Goal: Navigation & Orientation: Find specific page/section

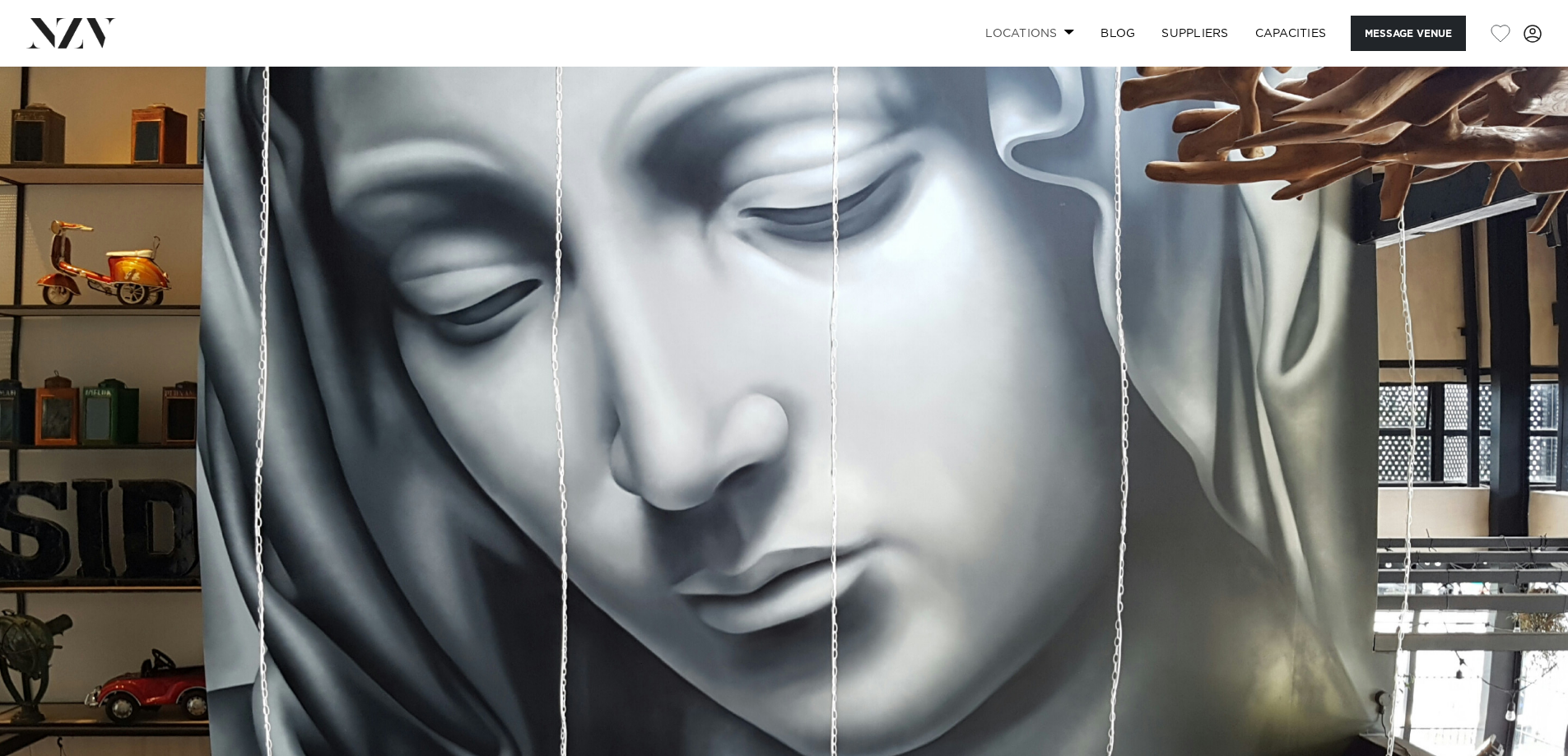
click at [1066, 27] on link "Locations" at bounding box center [1029, 33] width 115 height 36
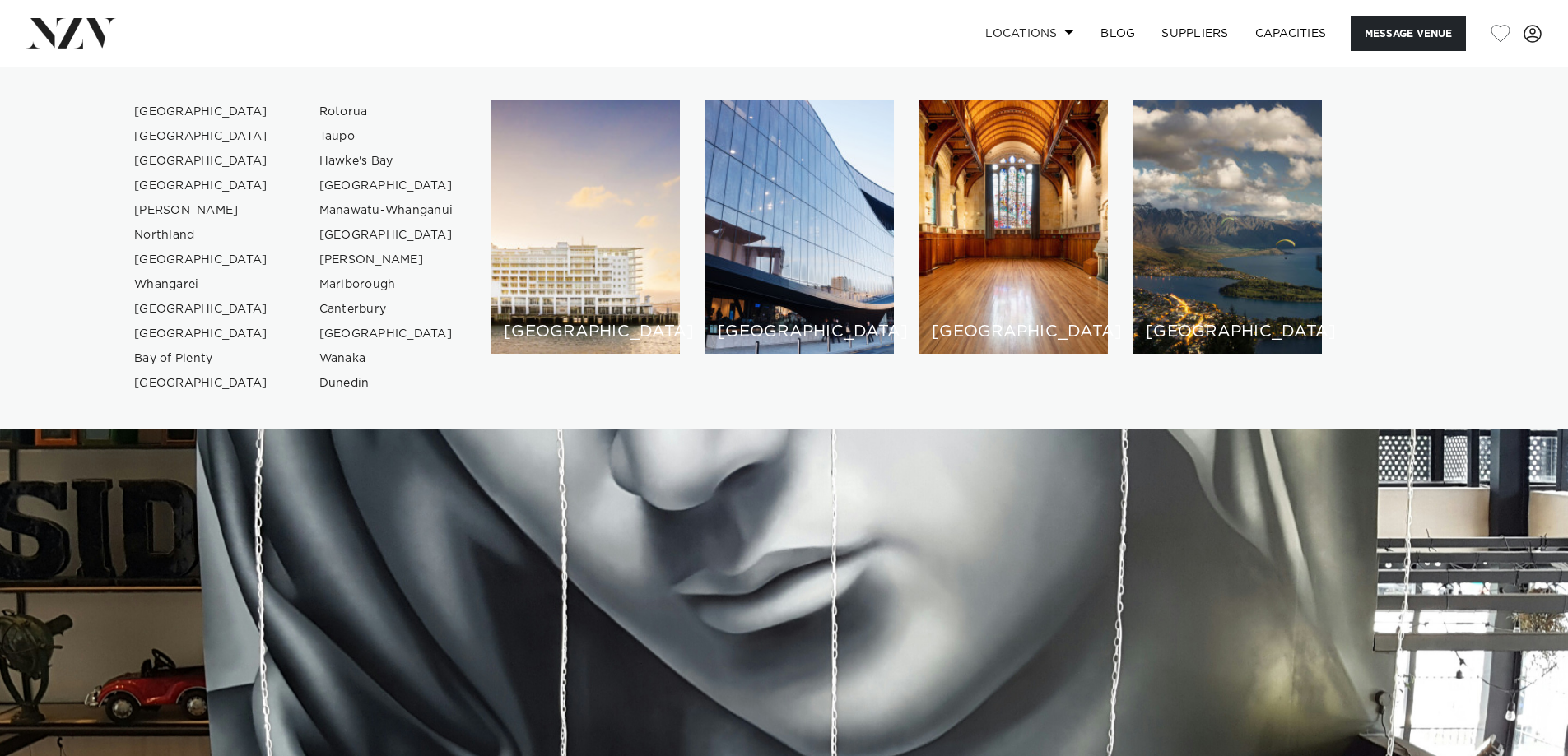
click at [1066, 27] on link "Locations" at bounding box center [1029, 33] width 115 height 36
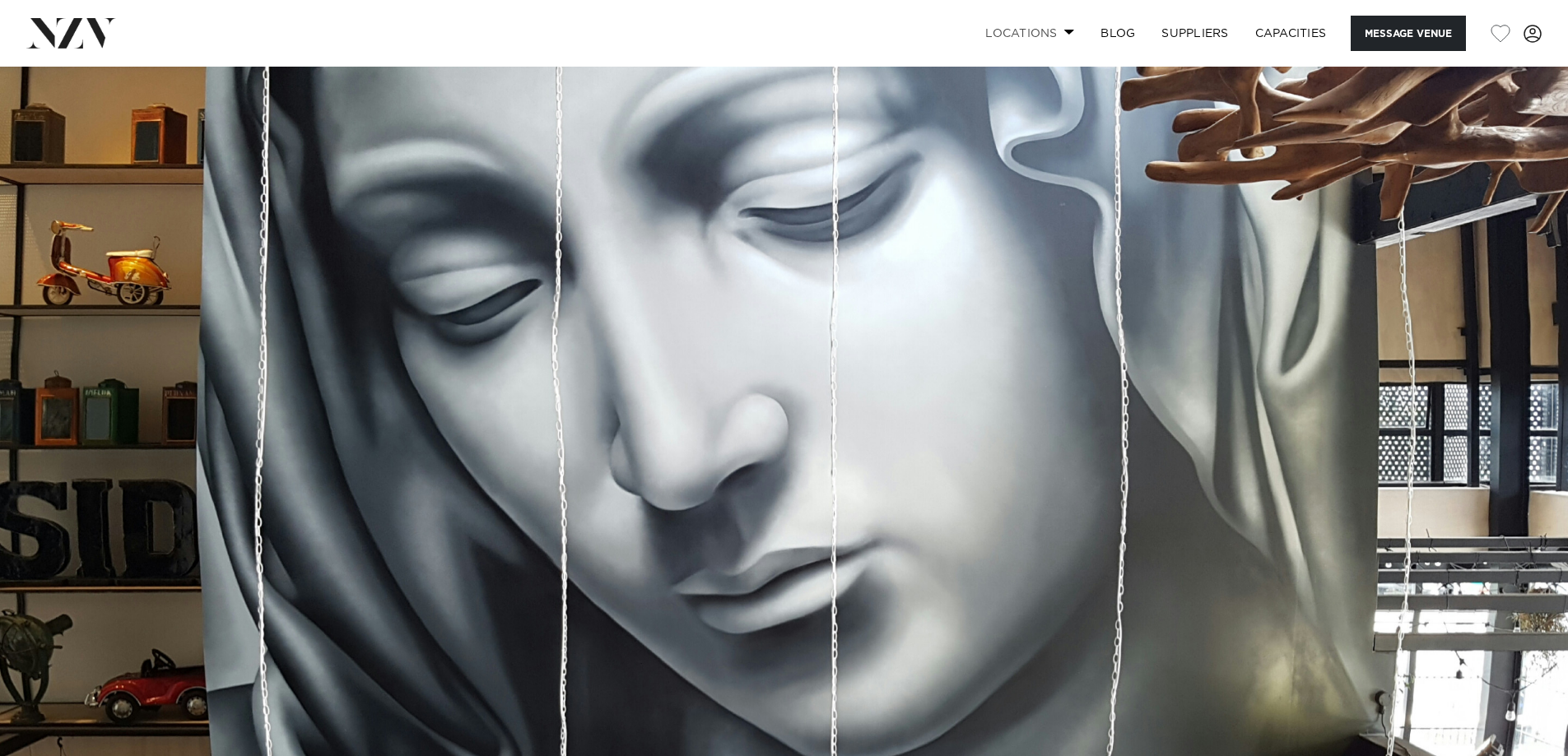
click at [1059, 25] on link "Locations" at bounding box center [1029, 33] width 115 height 36
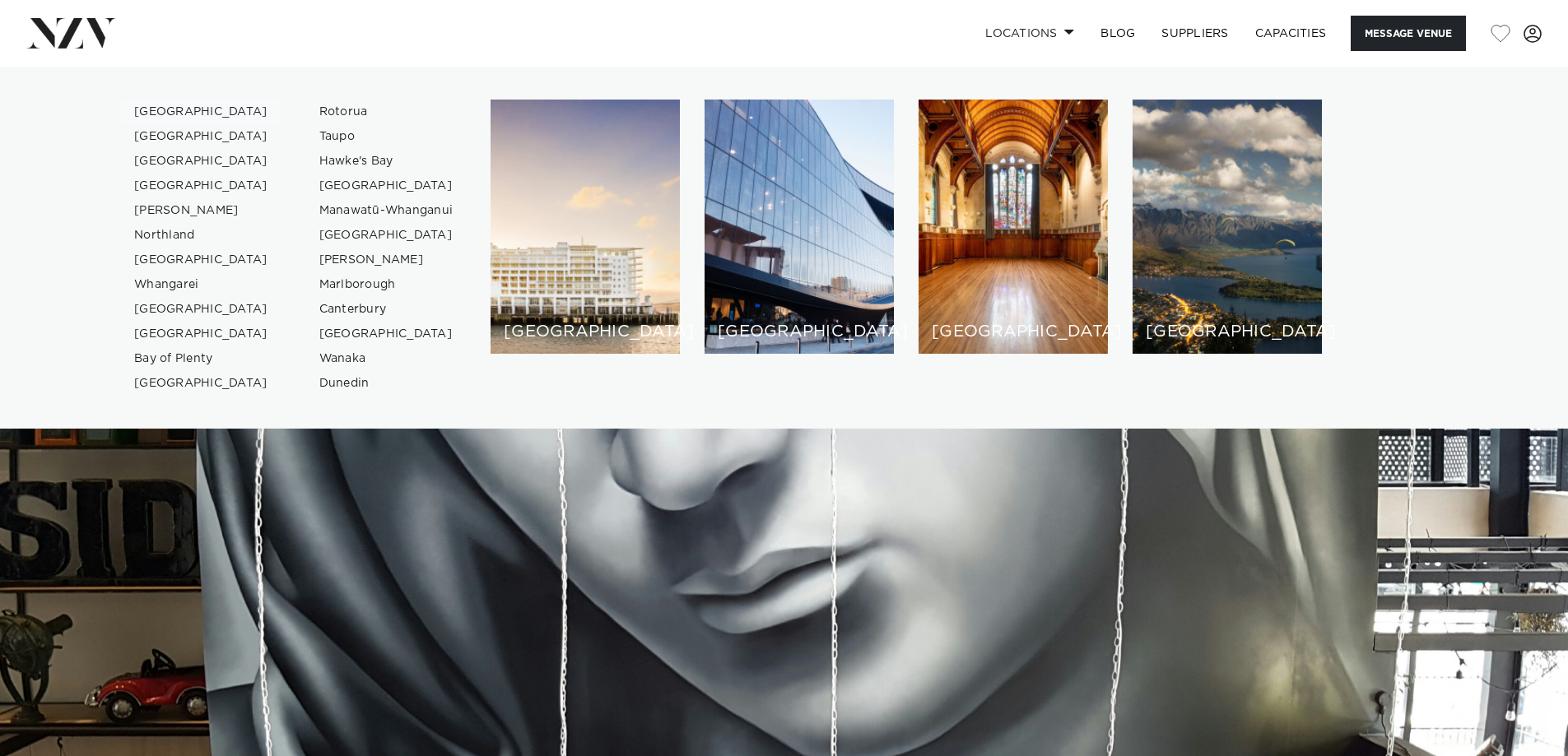
click at [181, 104] on link "[GEOGRAPHIC_DATA]" at bounding box center [201, 112] width 161 height 25
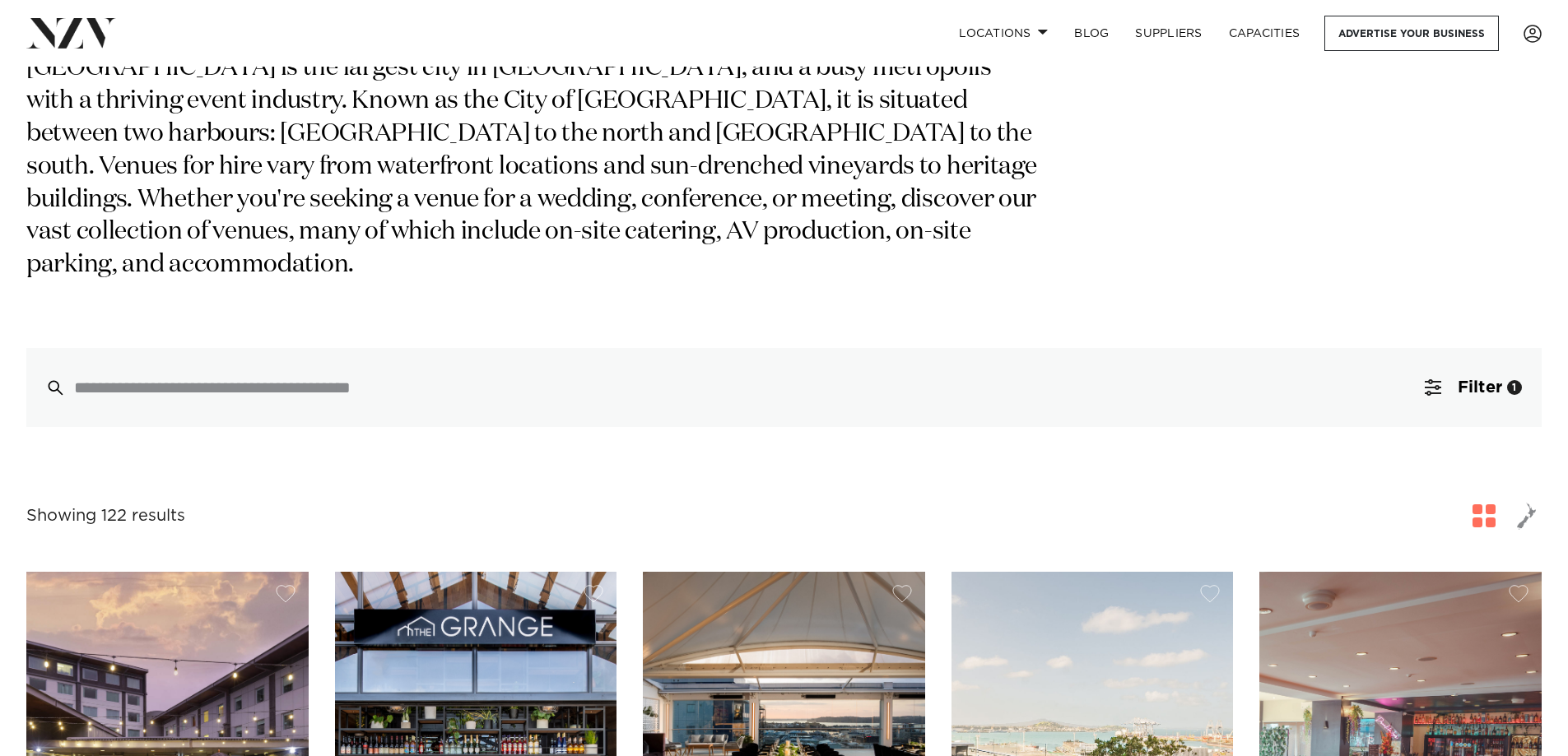
scroll to position [494, 0]
